Goal: Transaction & Acquisition: Purchase product/service

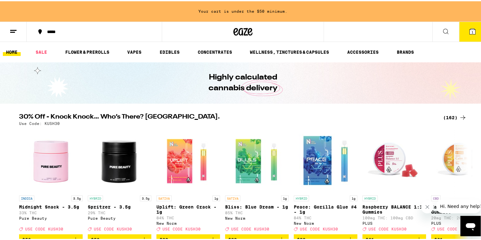
click at [454, 117] on div "(162)" at bounding box center [455, 116] width 24 height 8
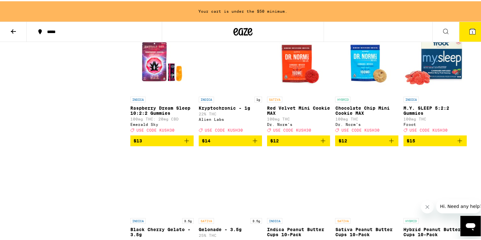
scroll to position [644, 0]
